Goal: Find specific page/section: Find specific page/section

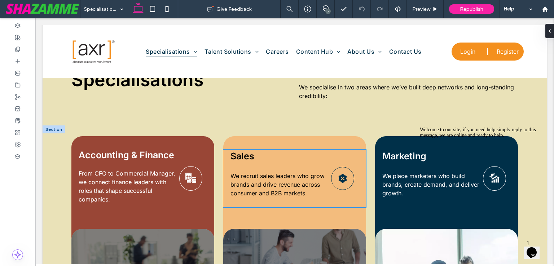
scroll to position [404, 0]
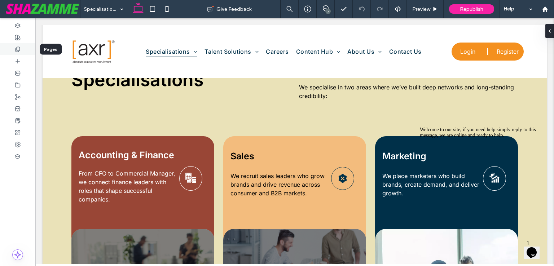
click at [22, 49] on div at bounding box center [17, 49] width 35 height 12
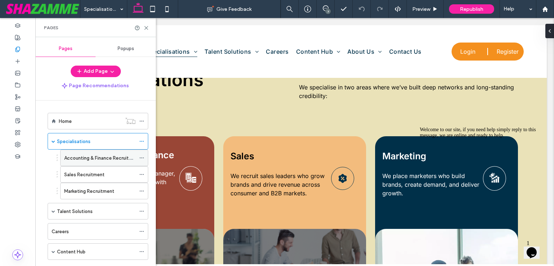
click at [81, 155] on label "Accounting & Finance Recruitment" at bounding box center [102, 158] width 76 height 13
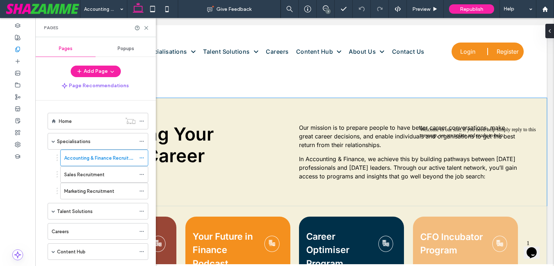
scroll to position [404, 0]
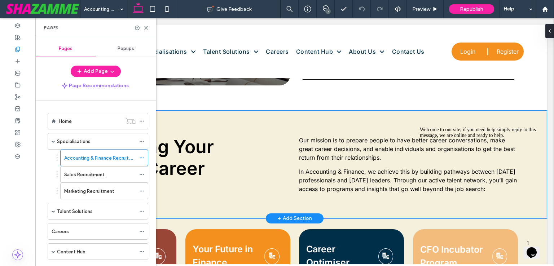
click at [291, 120] on div "Supporting Your Finance Career Our mission is to prepare people to have better …" at bounding box center [295, 165] width 504 height 108
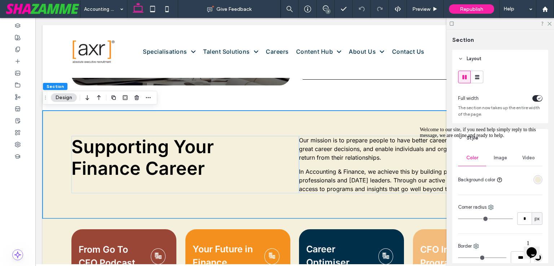
click at [420, 127] on icon "Chat attention grabber" at bounding box center [420, 127] width 0 height 0
click at [535, 179] on div "rgba(234, 226, 184, 0.5)" at bounding box center [538, 180] width 6 height 6
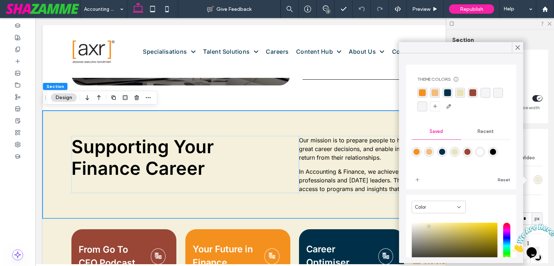
click at [461, 94] on div "rgba(234, 226, 184, 1)" at bounding box center [460, 92] width 7 height 7
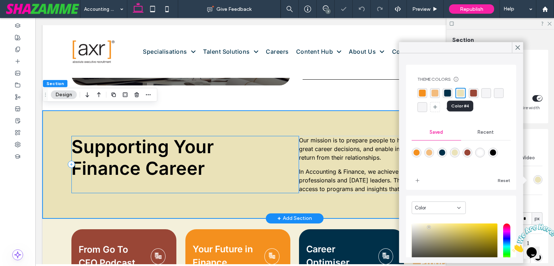
scroll to position [476, 0]
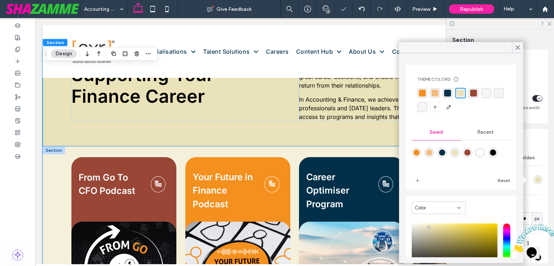
click at [257, 156] on div "F rom Go To CFO Podcast Your Future in Finance Podcast Career Optimiser Program…" at bounding box center [295, 254] width 504 height 216
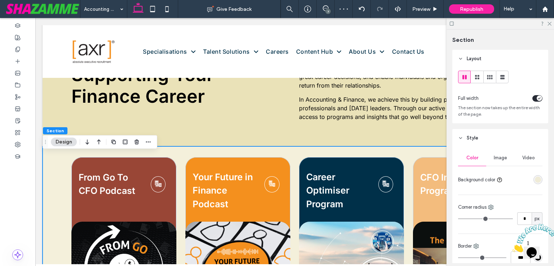
click at [535, 180] on div "rgba(234, 226, 184, 0.5)" at bounding box center [538, 180] width 6 height 6
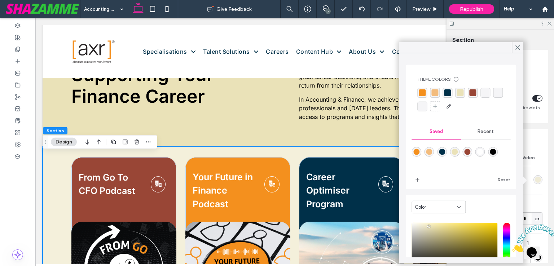
click at [460, 90] on div "rgba(234, 226, 184, 1)" at bounding box center [460, 92] width 7 height 7
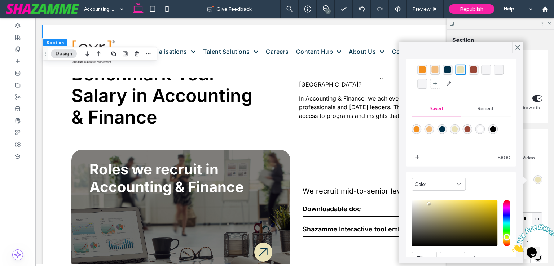
scroll to position [0, 0]
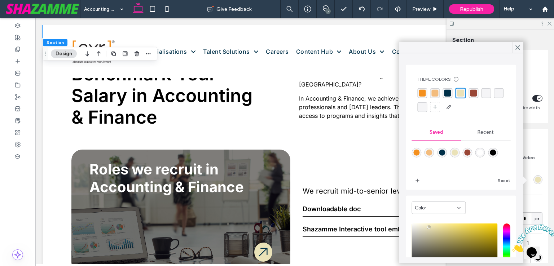
click at [435, 95] on div "rgba(243, 188, 125, 1)" at bounding box center [434, 93] width 7 height 7
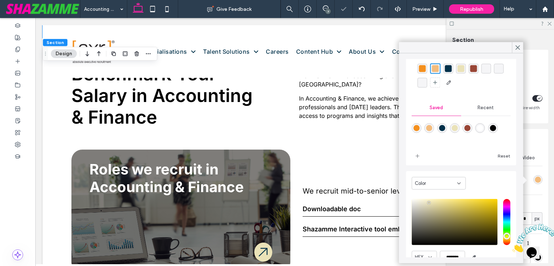
scroll to position [58, 0]
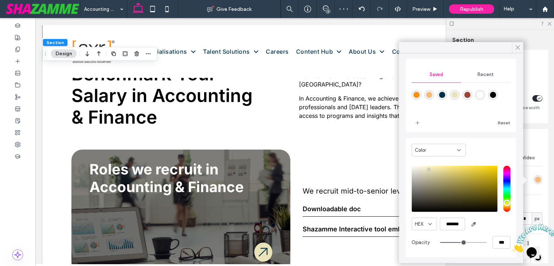
click at [518, 51] on span at bounding box center [517, 47] width 6 height 11
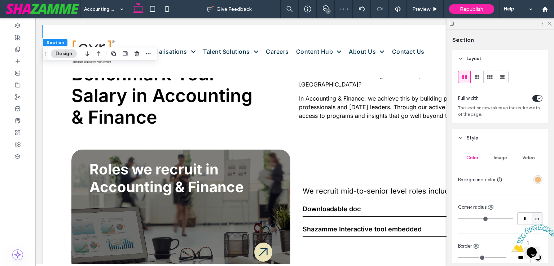
click at [535, 182] on div "rgba(243, 188, 125, 1)" at bounding box center [538, 180] width 6 height 6
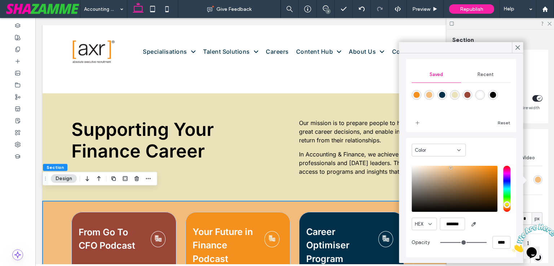
scroll to position [404, 0]
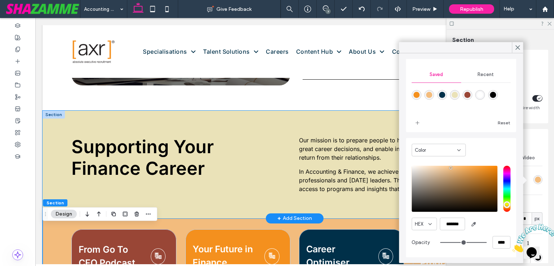
click at [293, 116] on div "Supporting Your Finance Career Our mission is to prepare people to have better …" at bounding box center [295, 165] width 504 height 108
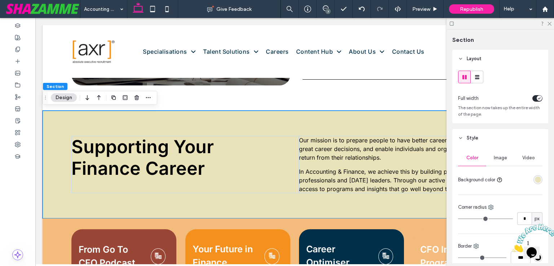
click at [534, 176] on div "rgba(234, 226, 184, 1)" at bounding box center [538, 179] width 9 height 9
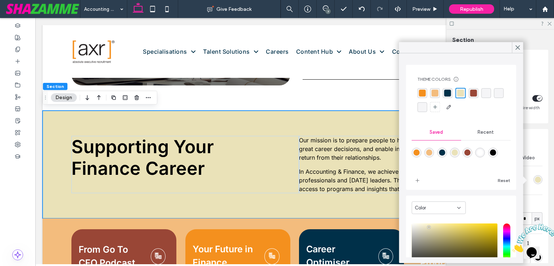
click at [435, 95] on div "rgba(243, 188, 125, 1)" at bounding box center [434, 93] width 7 height 7
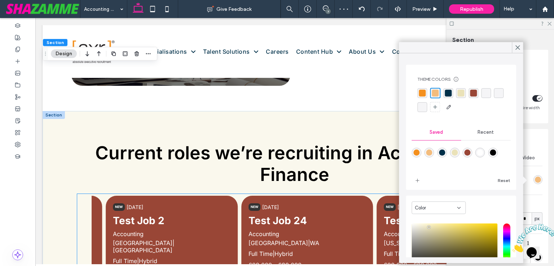
scroll to position [981, 0]
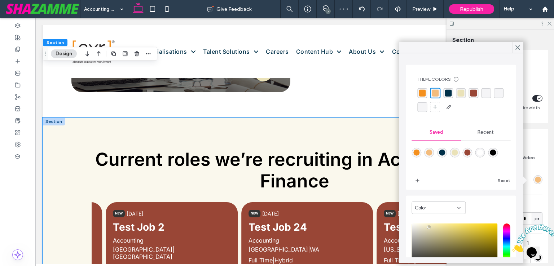
click at [261, 139] on div "Current roles we’re recruiting in Accounting & Finance NEW [DATE]" at bounding box center [295, 269] width 504 height 303
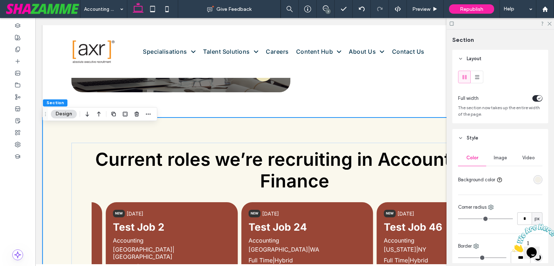
click at [535, 183] on div "rgba(234, 226, 184, 0.26)" at bounding box center [538, 180] width 6 height 6
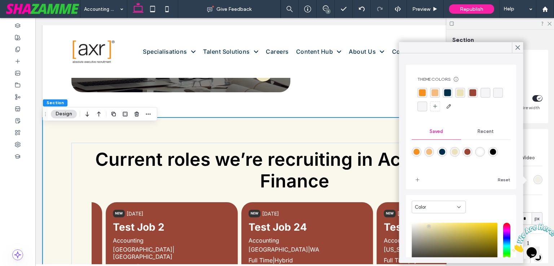
click at [422, 93] on div "rgba(244,144,30,1)" at bounding box center [422, 92] width 7 height 7
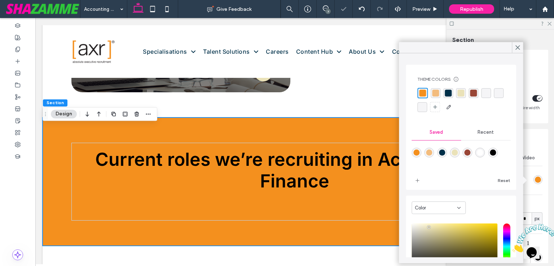
click at [436, 93] on div "rgba(243, 188, 125, 1)" at bounding box center [435, 93] width 7 height 7
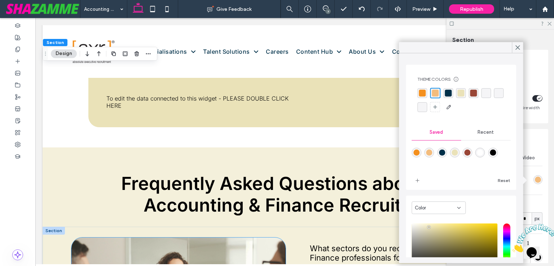
scroll to position [1631, 0]
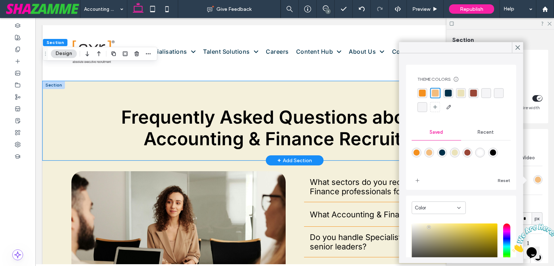
click at [244, 104] on div "Frequently Asked Questions about [axr] Accounting & Finance Recruitment" at bounding box center [295, 120] width 504 height 79
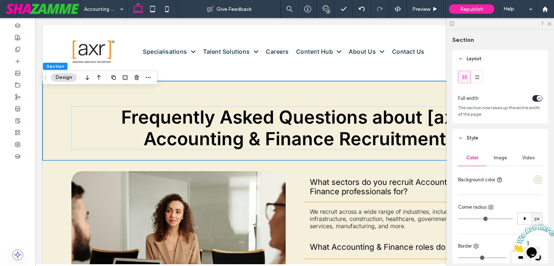
click at [534, 181] on div "rgba(234, 226, 184, 0.5)" at bounding box center [538, 179] width 9 height 9
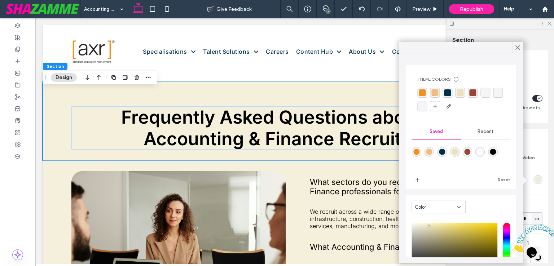
click at [434, 94] on div "rgba(243, 188, 125, 1)" at bounding box center [434, 92] width 7 height 7
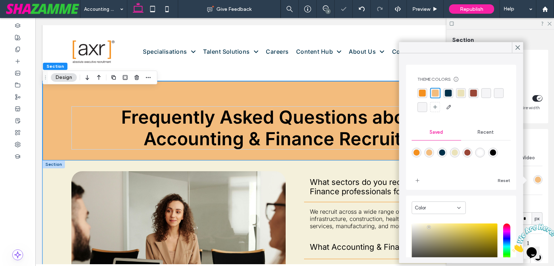
click at [346, 175] on div "What sectors do you recruit Accounting & Finance professionals for? We recruit …" at bounding box center [295, 254] width 504 height 186
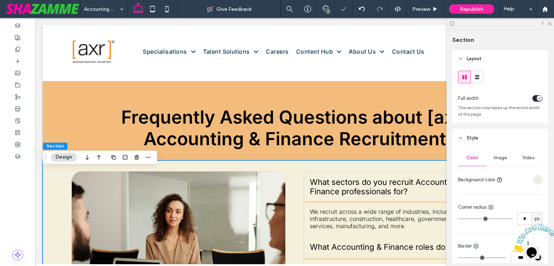
click at [535, 177] on div "rgba(234, 226, 184, 0.5)" at bounding box center [538, 180] width 6 height 6
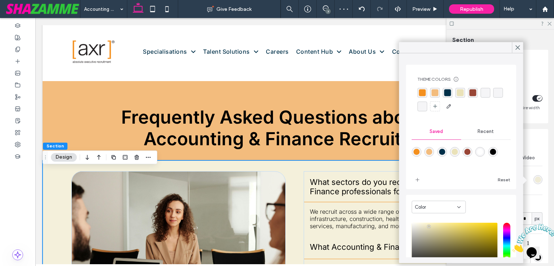
click at [434, 95] on div "rgba(243, 188, 125, 1)" at bounding box center [434, 92] width 7 height 7
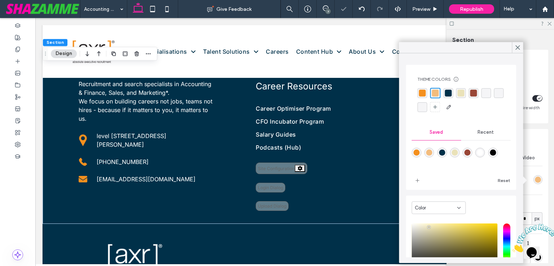
scroll to position [1955, 0]
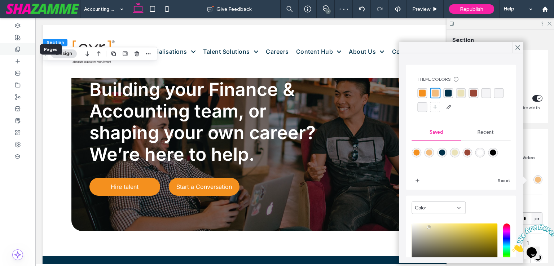
click at [16, 47] on icon at bounding box center [18, 50] width 6 height 6
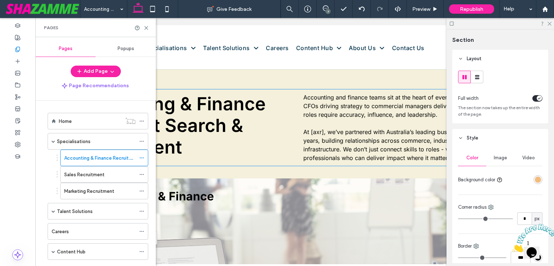
scroll to position [0, 0]
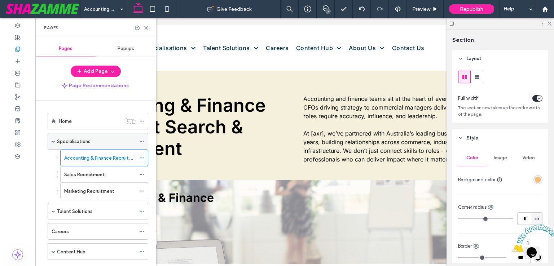
click at [100, 143] on div "Specialisations" at bounding box center [96, 142] width 79 height 8
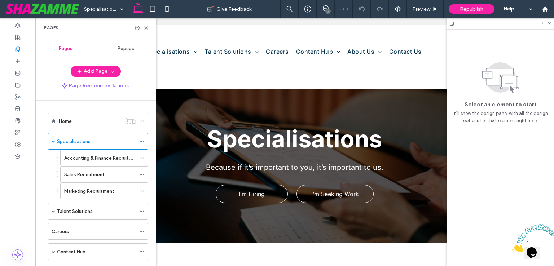
scroll to position [332, 0]
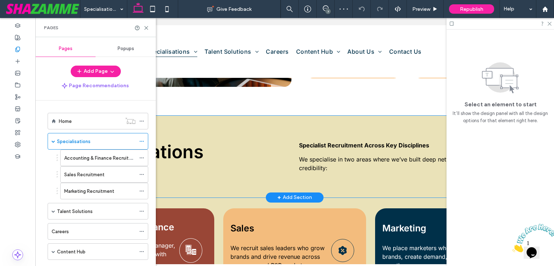
click at [343, 127] on div "Specialisations Specialist Recruitment Across Key Disciplines We specialise in …" at bounding box center [295, 157] width 504 height 82
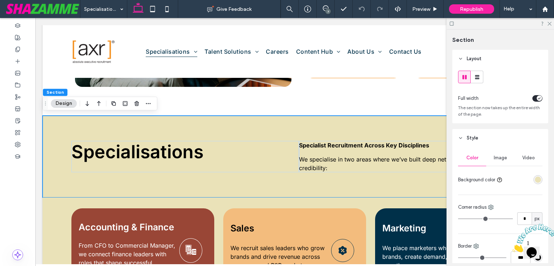
click at [535, 178] on div "rgba(234,226,184,1)" at bounding box center [538, 180] width 6 height 6
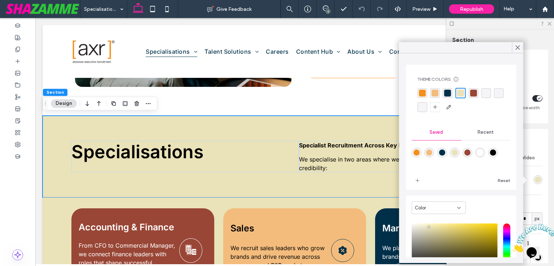
click at [436, 93] on div "rgba(243, 188, 125, 1)" at bounding box center [434, 93] width 7 height 7
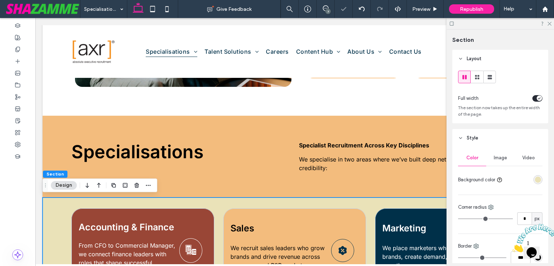
click at [535, 180] on div "rgba(234,226,184,1)" at bounding box center [538, 180] width 6 height 6
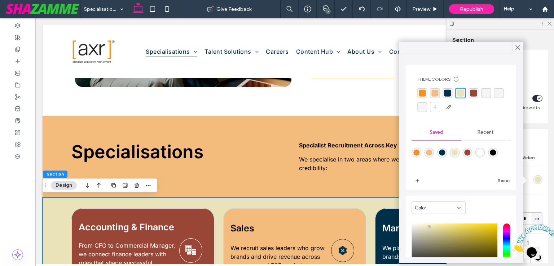
click at [435, 88] on div "rgba(243, 188, 125, 1)" at bounding box center [435, 93] width 10 height 10
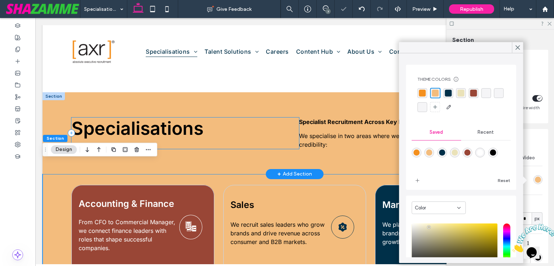
scroll to position [368, 0]
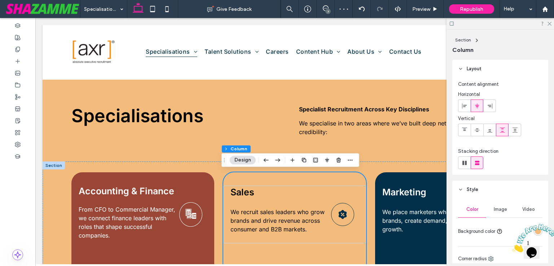
scroll to position [108, 0]
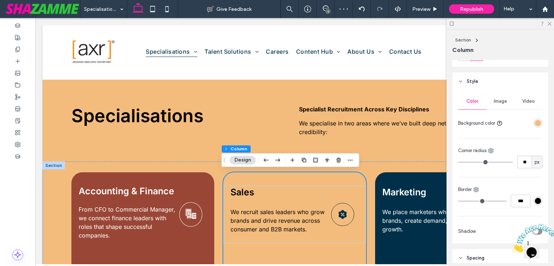
click at [534, 127] on div "rgba(243, 188, 125, 1)" at bounding box center [538, 123] width 9 height 9
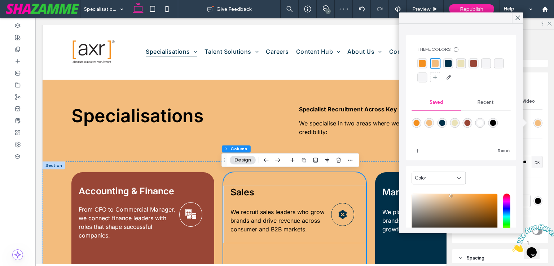
click at [458, 122] on div "rgba(234,226,184,1)" at bounding box center [455, 123] width 6 height 6
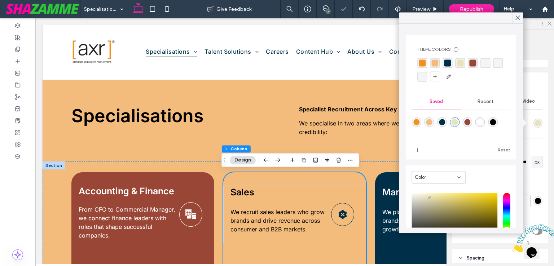
type input "*******"
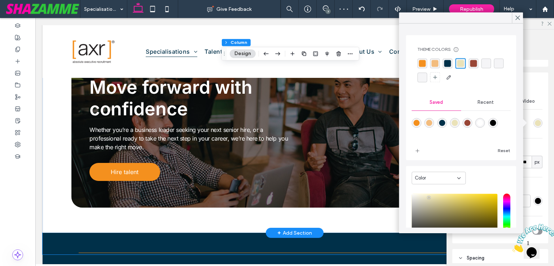
scroll to position [837, 0]
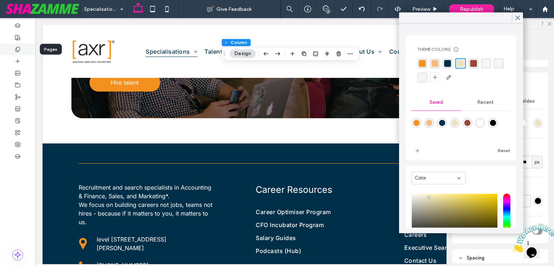
click at [19, 47] on icon at bounding box center [18, 50] width 6 height 6
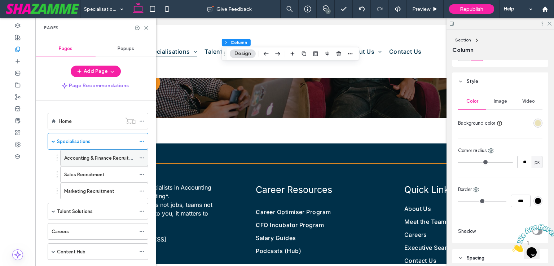
click at [75, 158] on label "Accounting & Finance Recruitment" at bounding box center [102, 158] width 76 height 13
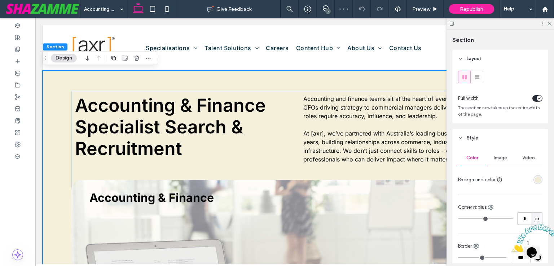
click at [535, 179] on div "rgba(234, 226, 184, 0.5)" at bounding box center [538, 180] width 6 height 6
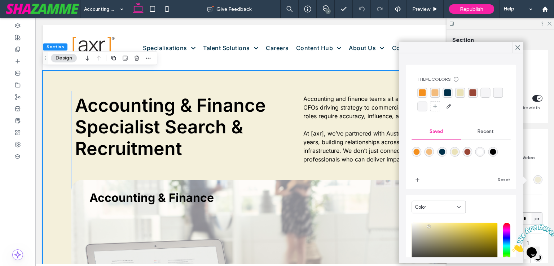
click at [436, 92] on div "rgba(243, 188, 125, 1)" at bounding box center [434, 92] width 7 height 7
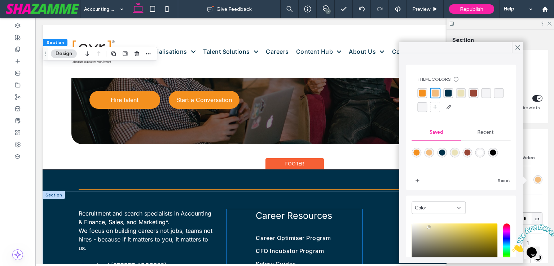
scroll to position [2039, 0]
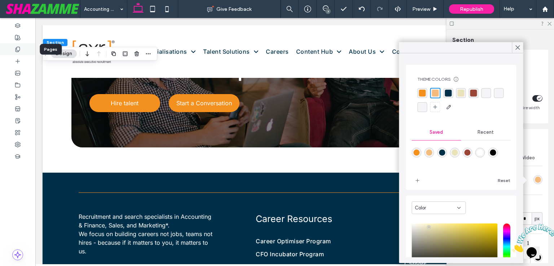
click at [17, 47] on use at bounding box center [18, 49] width 4 height 5
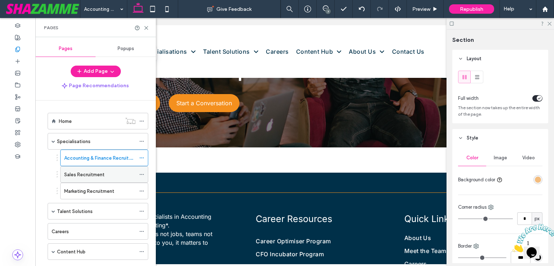
click at [84, 172] on label "Sales Recruitment" at bounding box center [84, 174] width 40 height 13
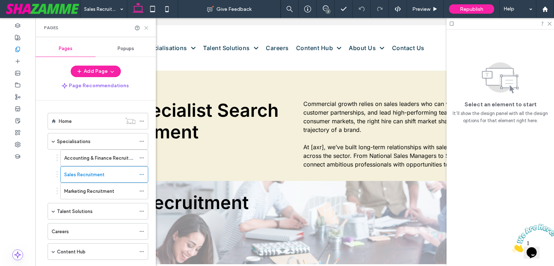
click at [147, 27] on use at bounding box center [146, 27] width 3 height 3
